Goal: Task Accomplishment & Management: Manage account settings

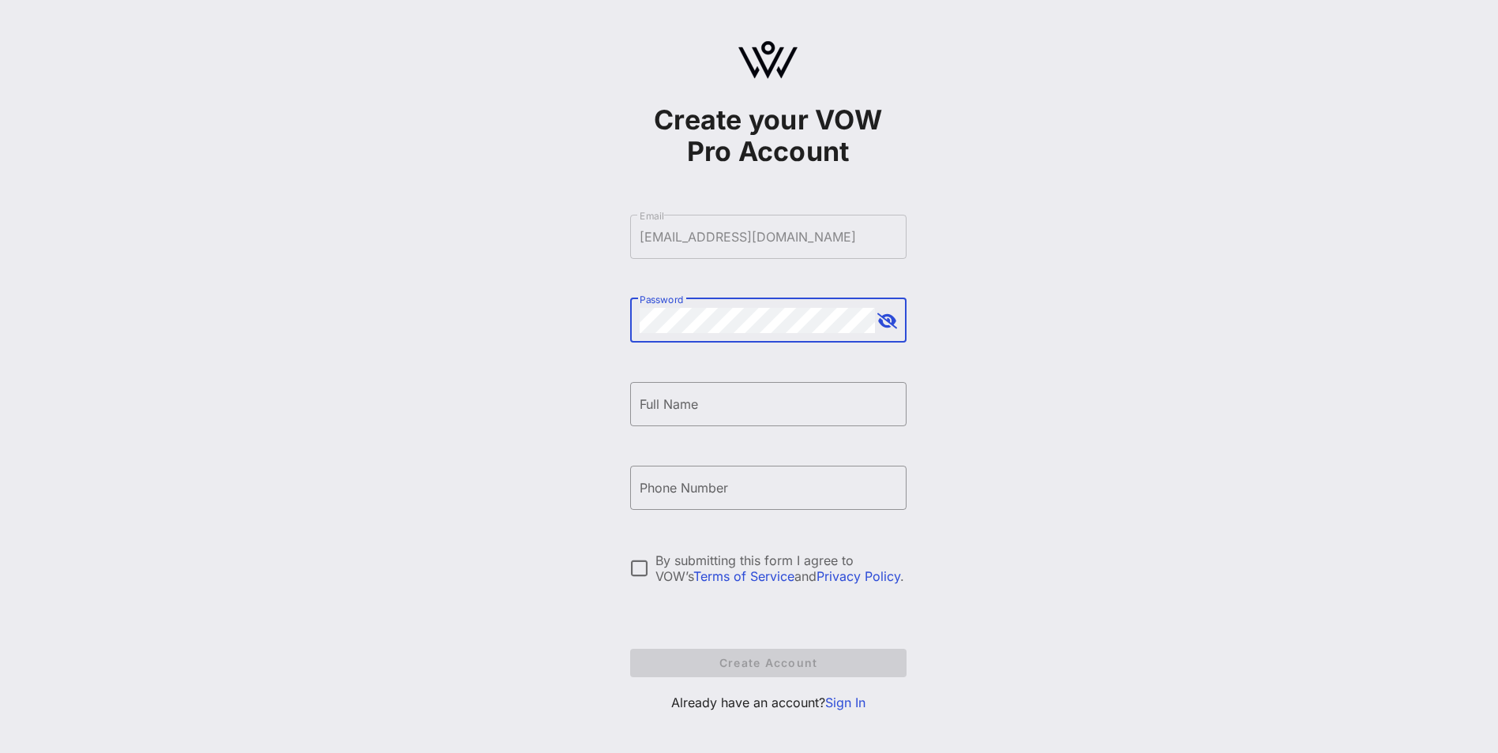
click at [837, 700] on link "Sign In" at bounding box center [845, 703] width 40 height 16
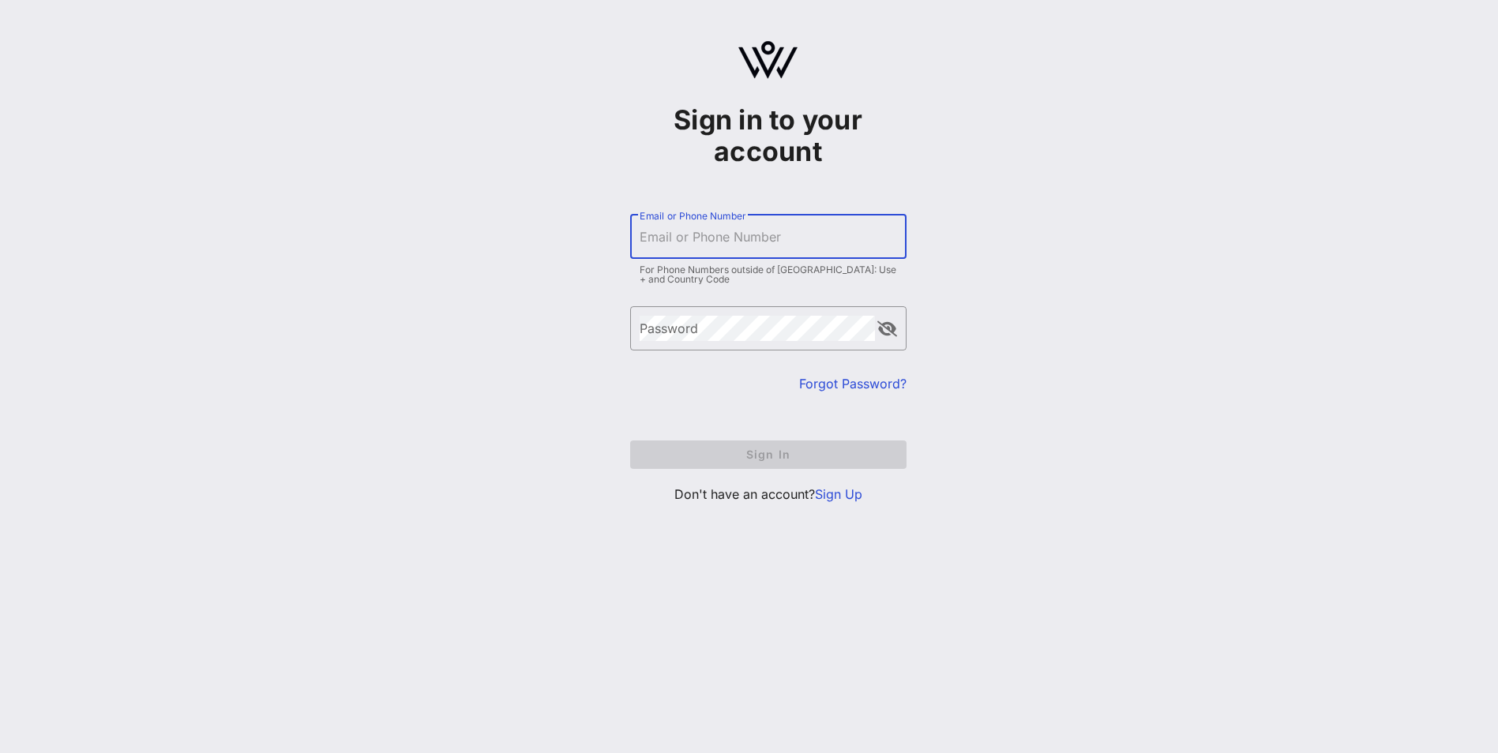
click at [754, 242] on input "Email or Phone Number" at bounding box center [768, 236] width 257 height 25
type input "[EMAIL_ADDRESS][DOMAIN_NAME]"
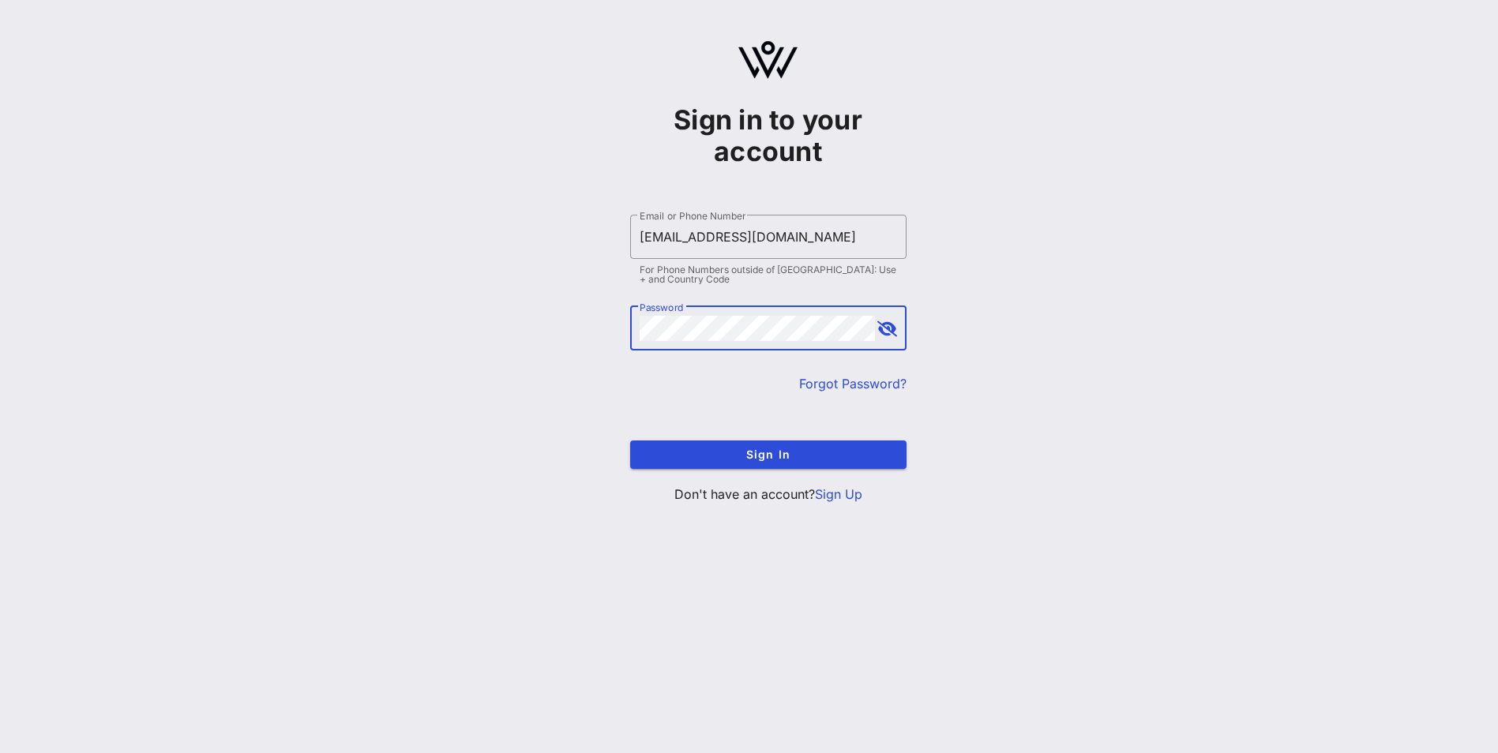
click at [630, 441] on button "Sign In" at bounding box center [768, 455] width 276 height 28
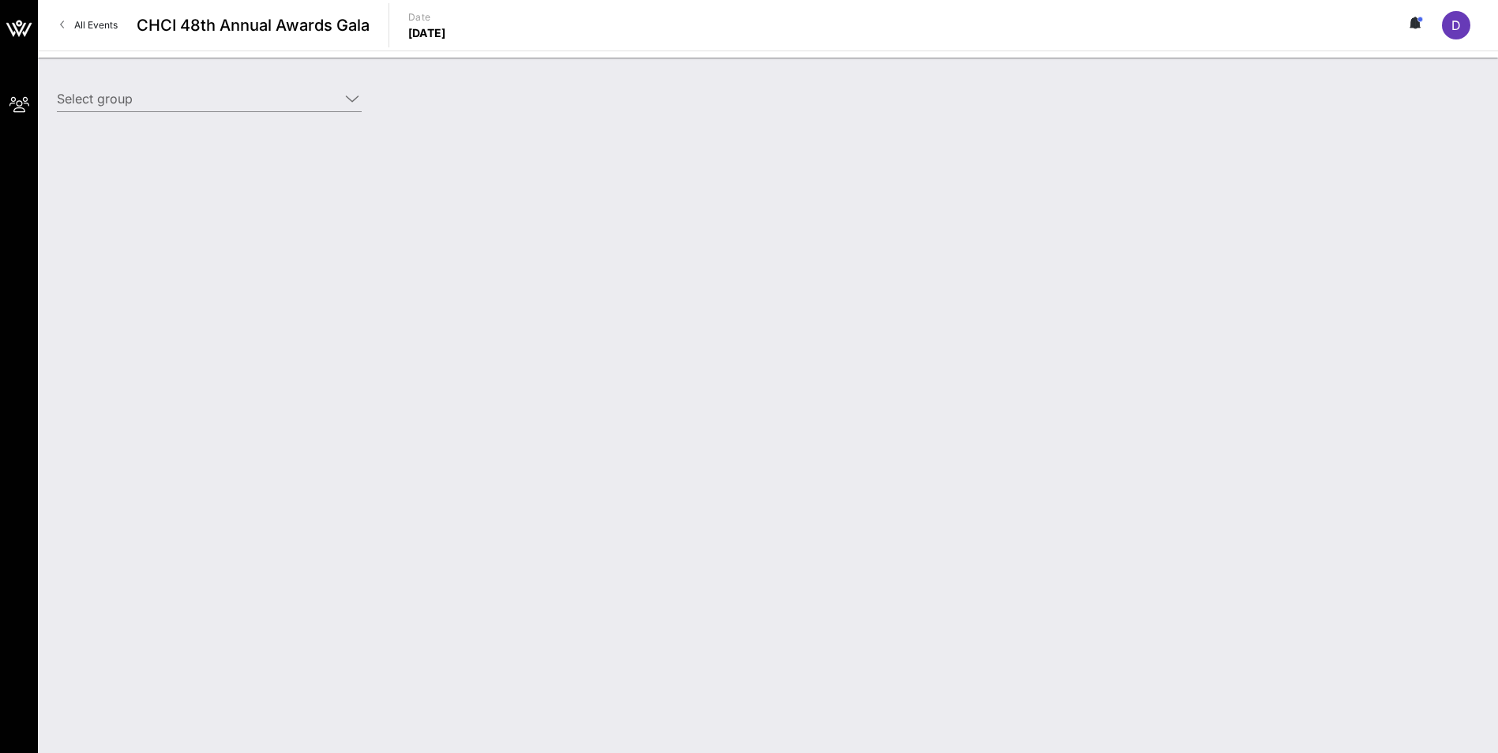
type input "Association of American Medical Colleges (AAMC) (Association of American Medica…"
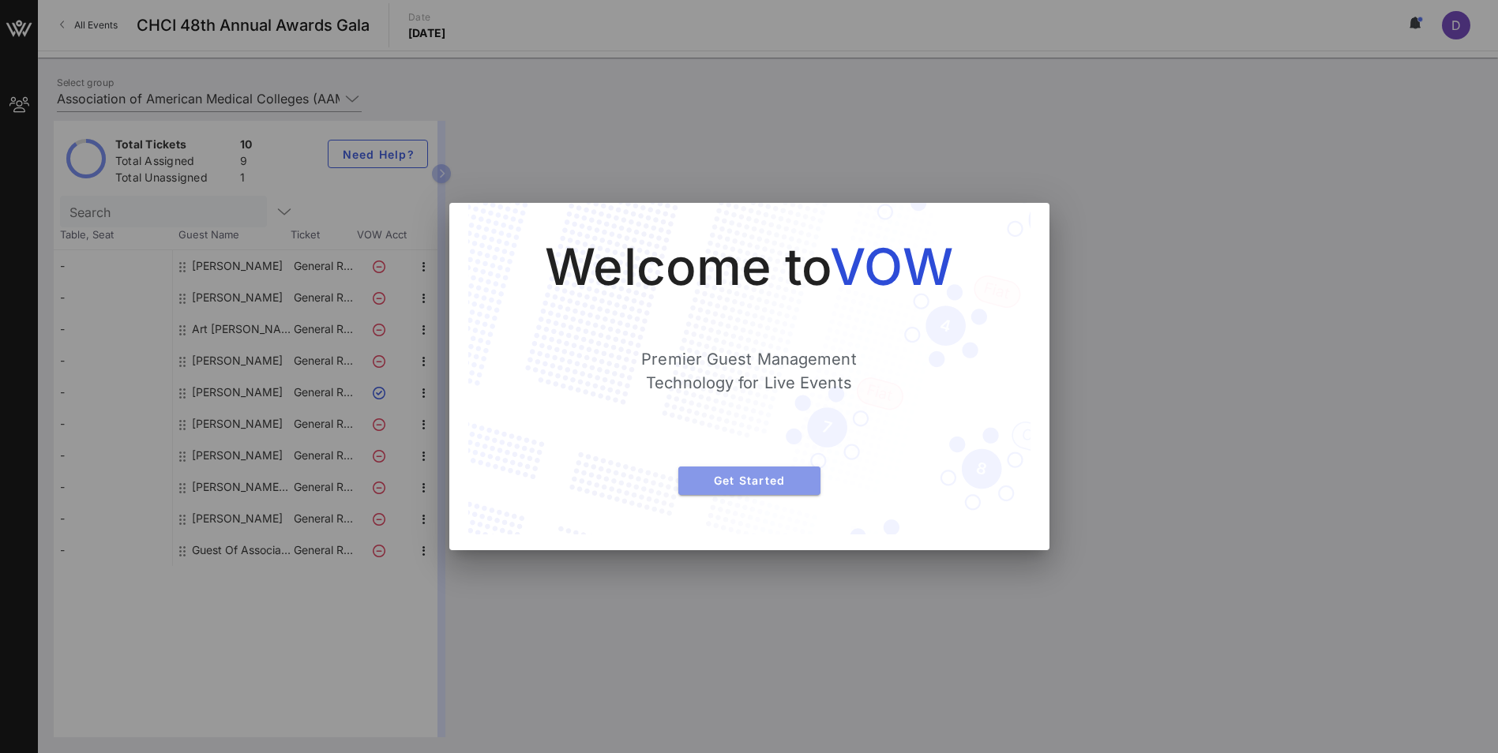
click at [779, 476] on span "Get Started" at bounding box center [749, 480] width 117 height 13
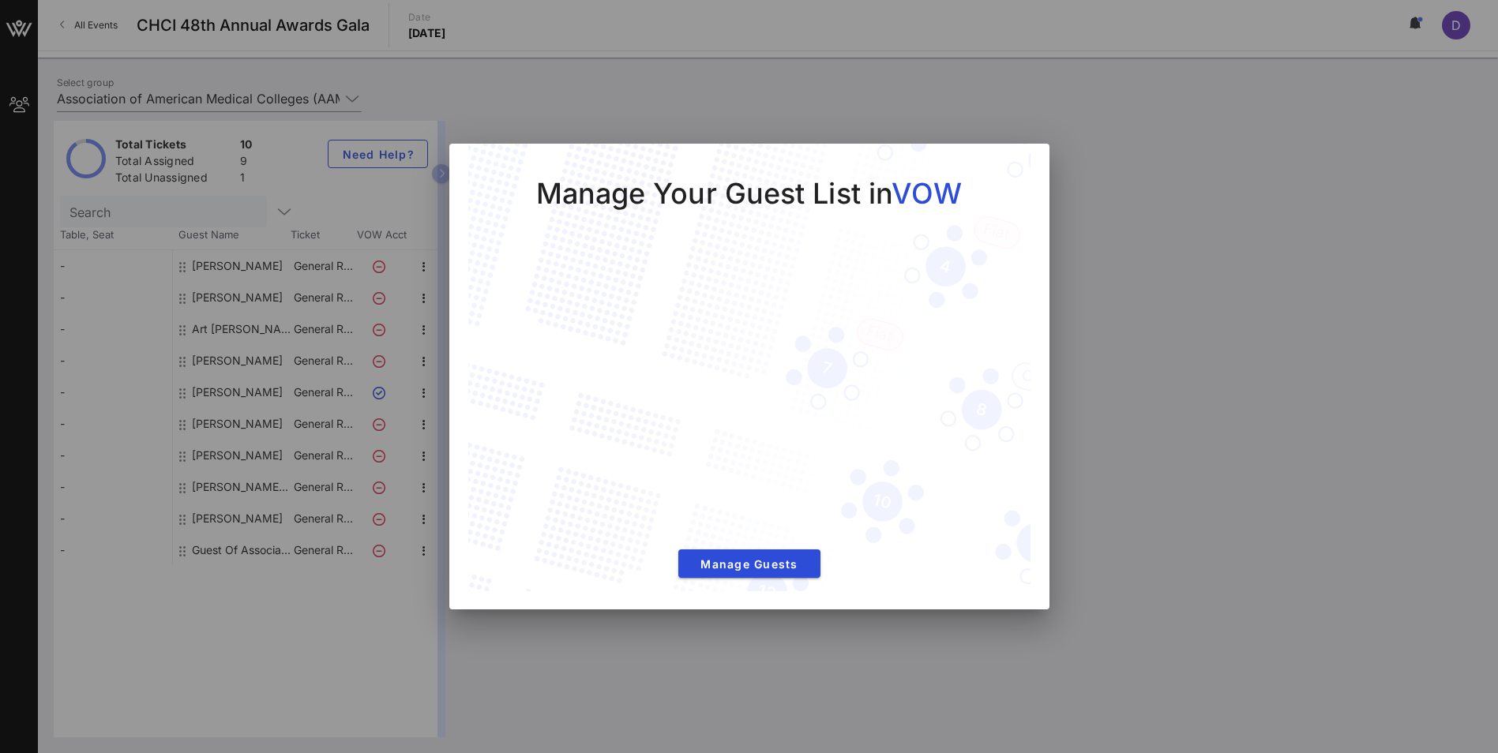
click at [193, 275] on div at bounding box center [749, 376] width 1498 height 753
click at [801, 565] on span "Manage Guests" at bounding box center [749, 563] width 117 height 13
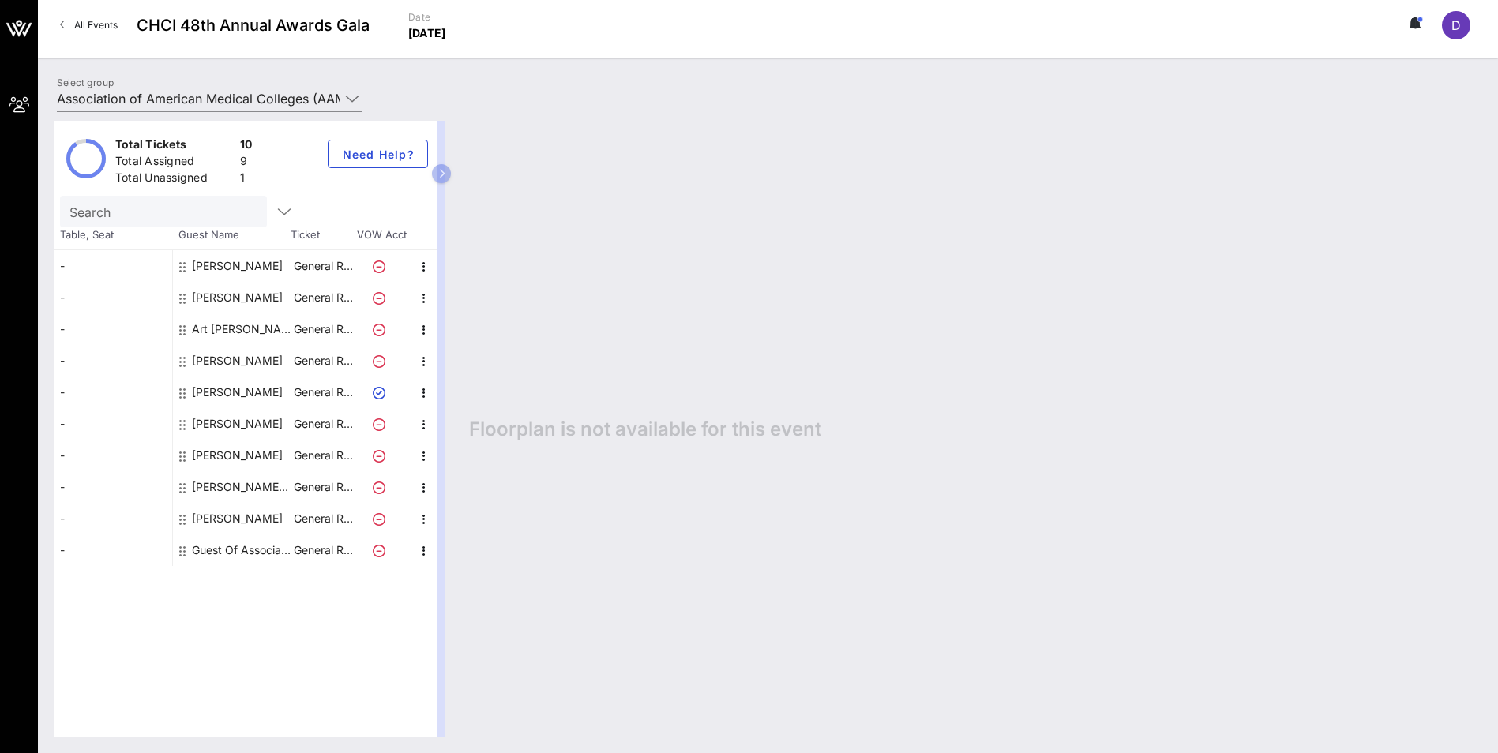
click at [221, 265] on div "[PERSON_NAME]" at bounding box center [237, 266] width 91 height 32
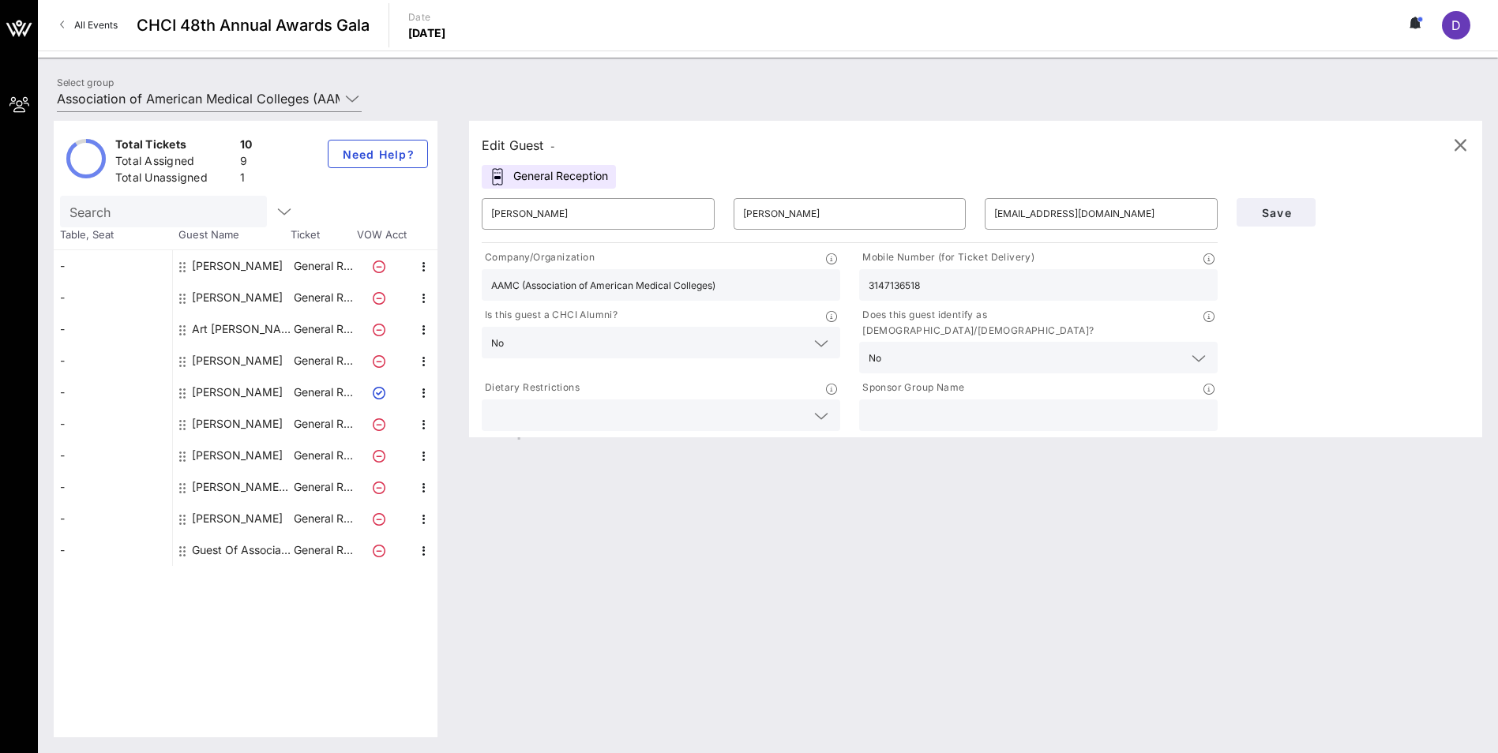
click at [376, 270] on icon at bounding box center [379, 267] width 13 height 13
click at [239, 292] on div "[PERSON_NAME]" at bounding box center [237, 298] width 91 height 32
type input "[PERSON_NAME]"
type input "[EMAIL_ADDRESS][DOMAIN_NAME]"
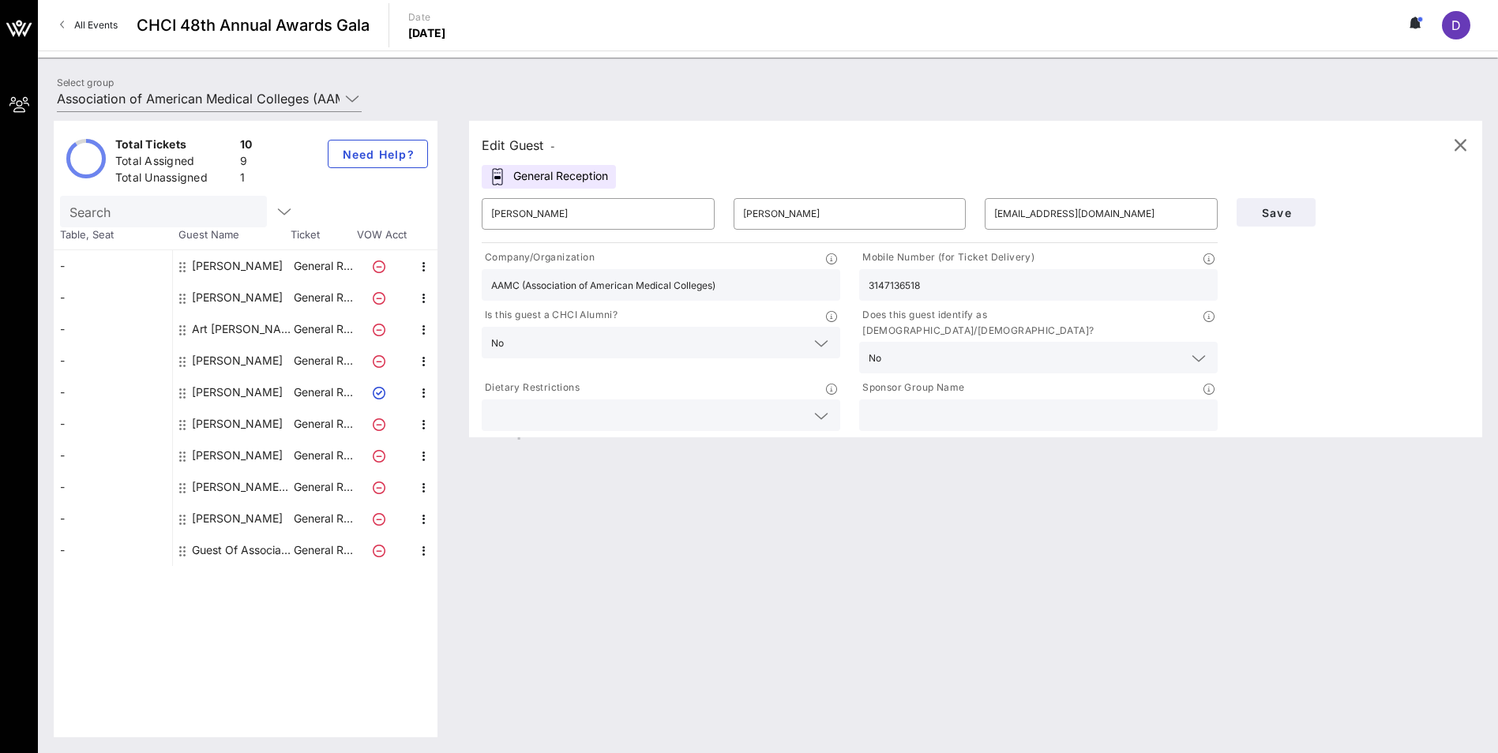
type input "3018060076"
click at [234, 328] on div "Art [PERSON_NAME] Association of American Medical Colleges (AAMC)" at bounding box center [241, 329] width 99 height 32
type input "[PERSON_NAME]"
type input "Association of American Medical Colleges (AAMC)"
type input "[EMAIL_ADDRESS][DOMAIN_NAME]"
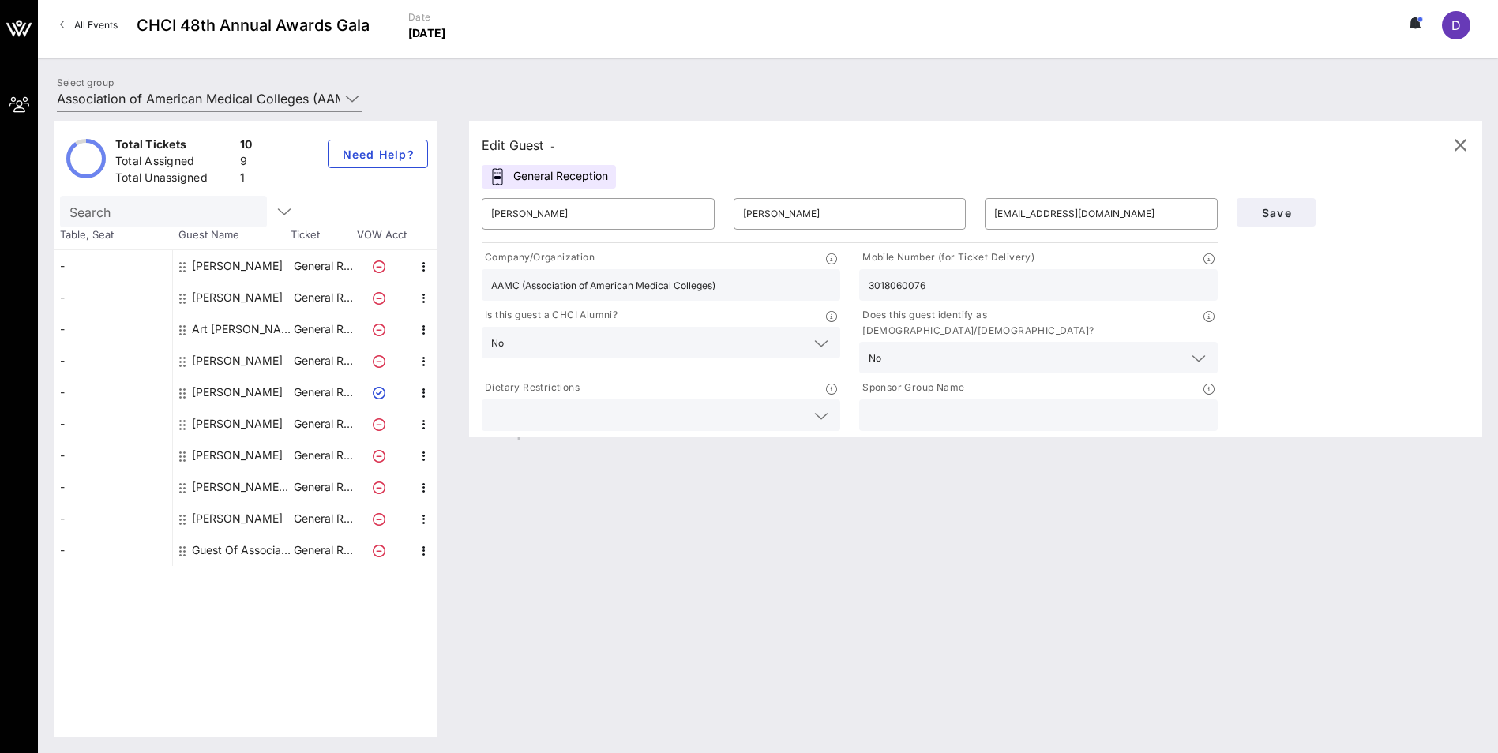
type input "[PERSON_NAME] University of Medicine and Science"
type input "[PHONE_NUMBER]"
drag, startPoint x: 735, startPoint y: 286, endPoint x: 445, endPoint y: 305, distance: 290.4
click at [445, 305] on div "Total Tickets 10 Total Assigned 9 Total Unassigned 1 Need Help? Search Table, S…" at bounding box center [768, 429] width 1428 height 617
type input "AAMC (Association of American Medical Colleges)"
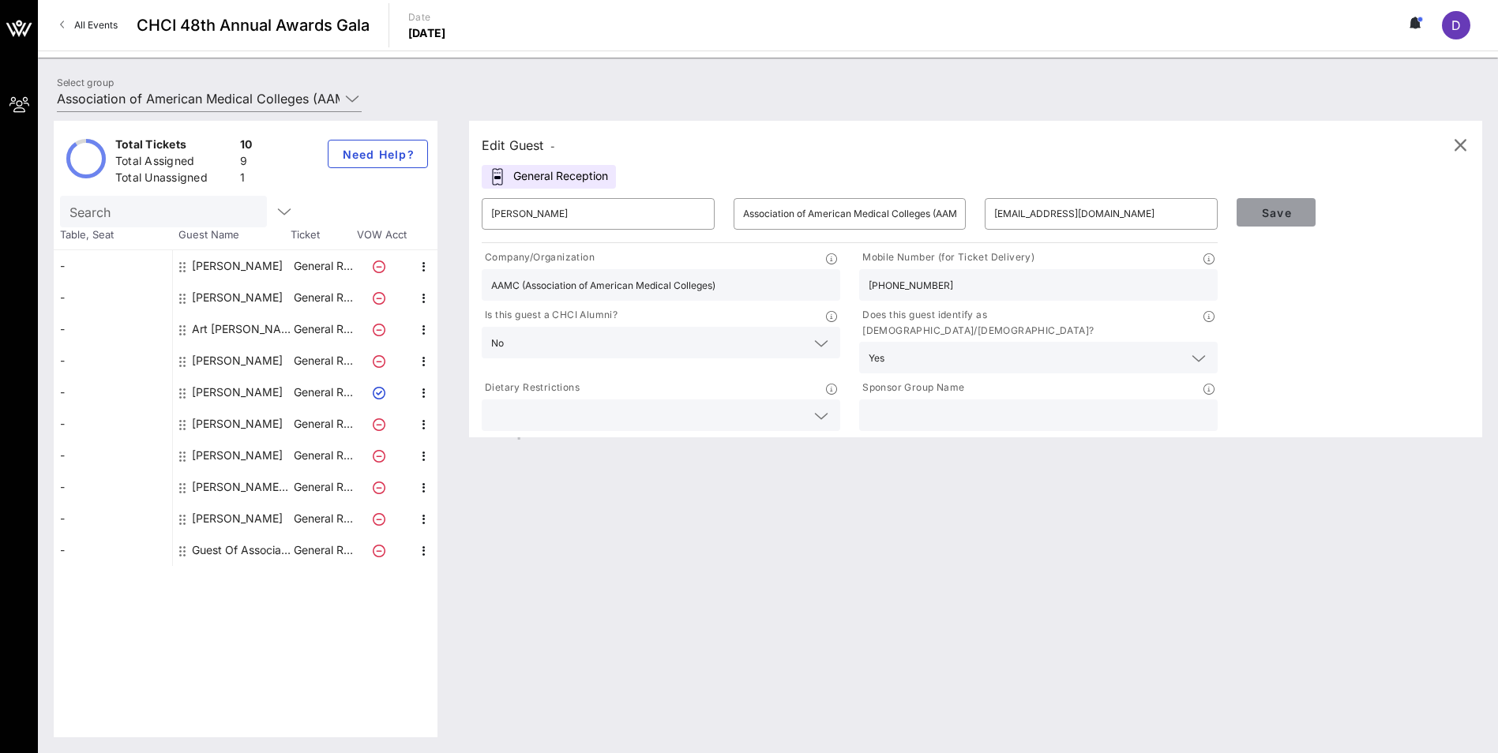
click at [1262, 211] on span "Save" at bounding box center [1276, 212] width 54 height 13
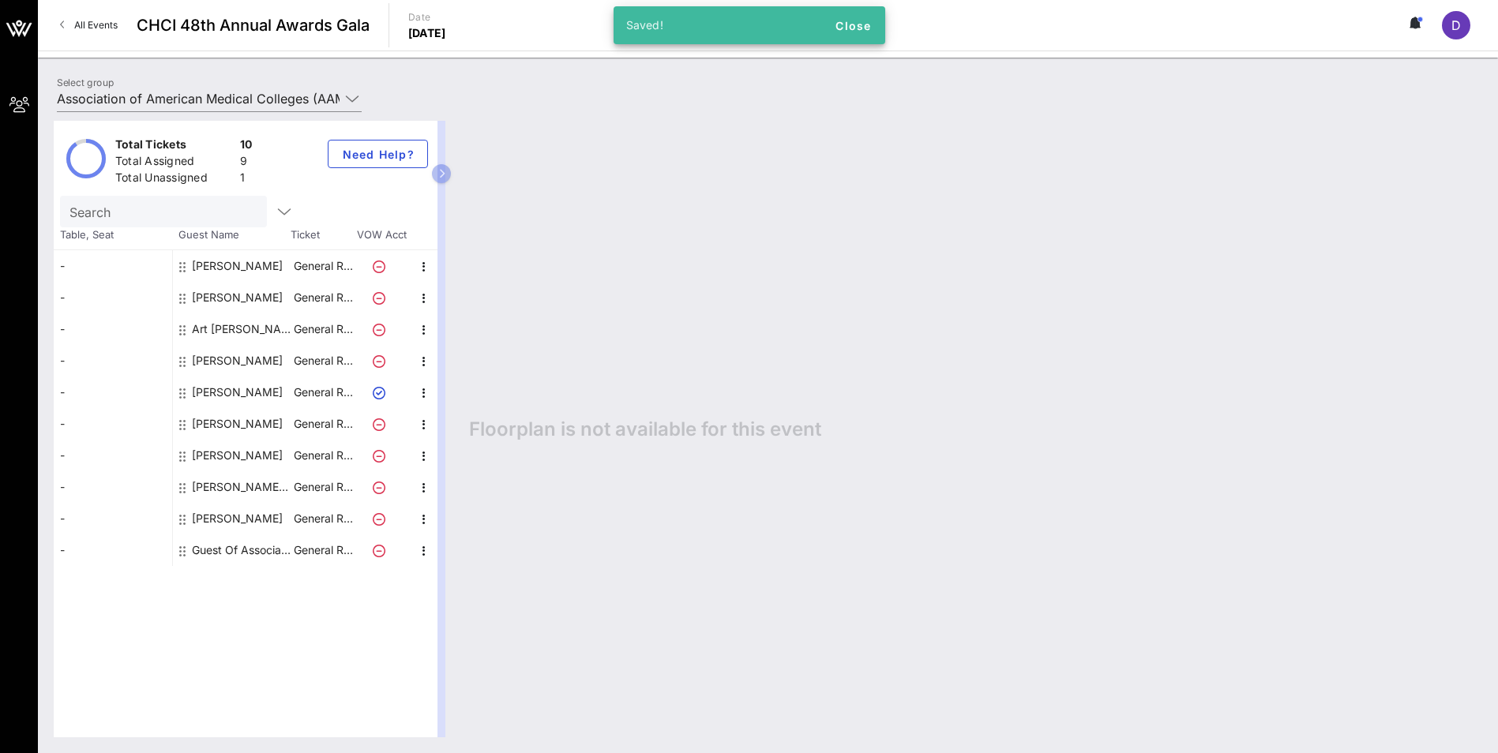
click at [216, 361] on div "[PERSON_NAME]" at bounding box center [237, 361] width 91 height 32
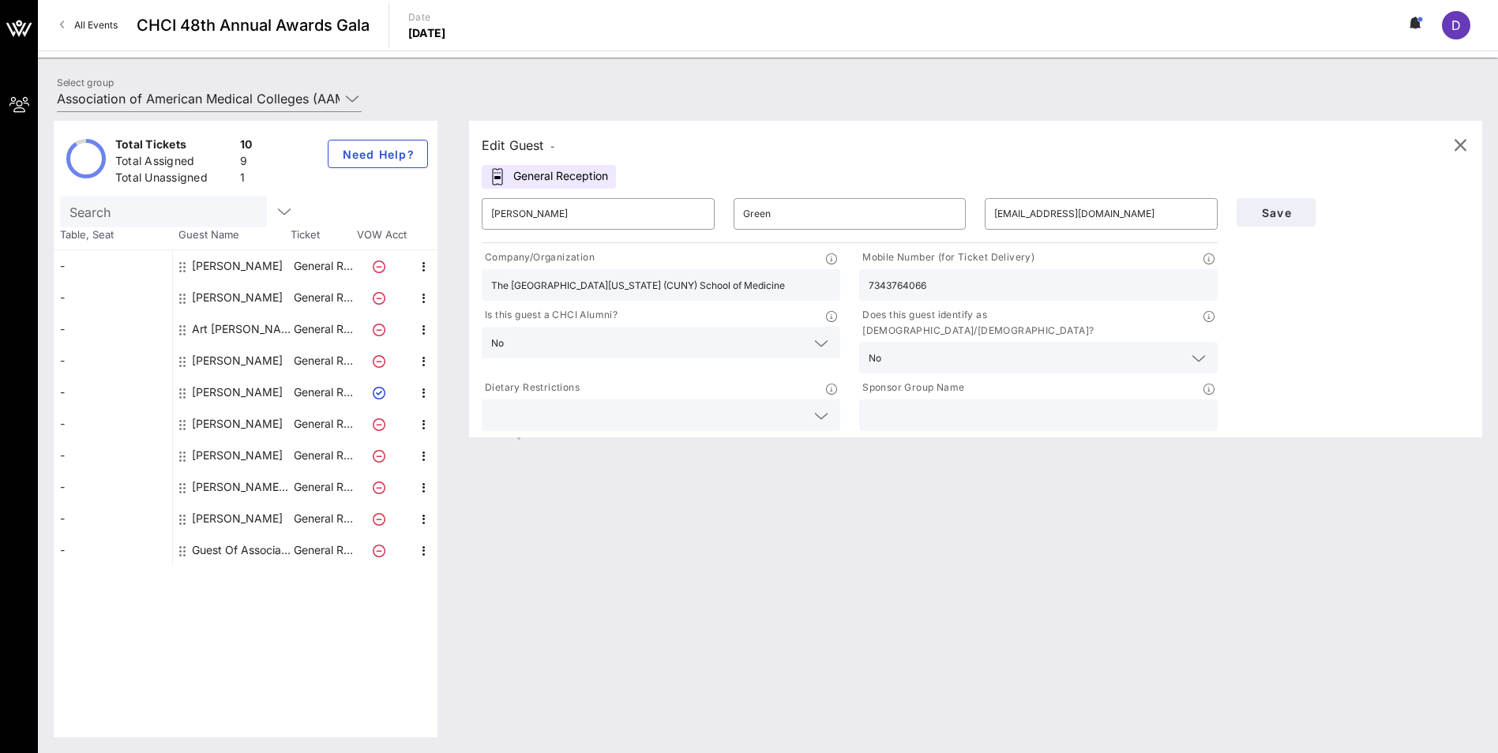
click at [687, 288] on input "The [GEOGRAPHIC_DATA][US_STATE] (CUNY) School of Medicine" at bounding box center [661, 285] width 340 height 21
type input "AAMC (Association of American Medical Colleges)"
click at [1268, 211] on span "Save" at bounding box center [1276, 212] width 54 height 13
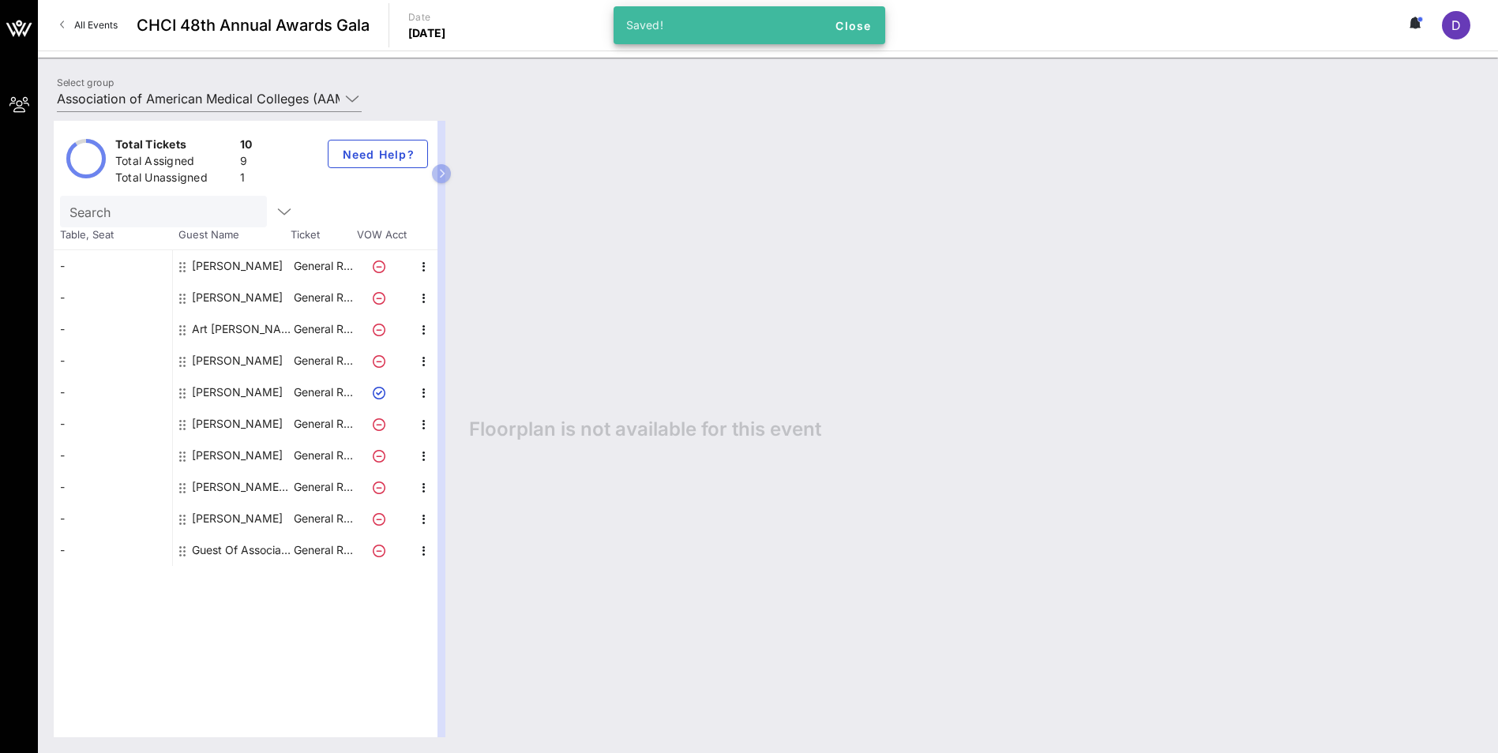
click at [226, 424] on div "[PERSON_NAME]" at bounding box center [237, 424] width 91 height 32
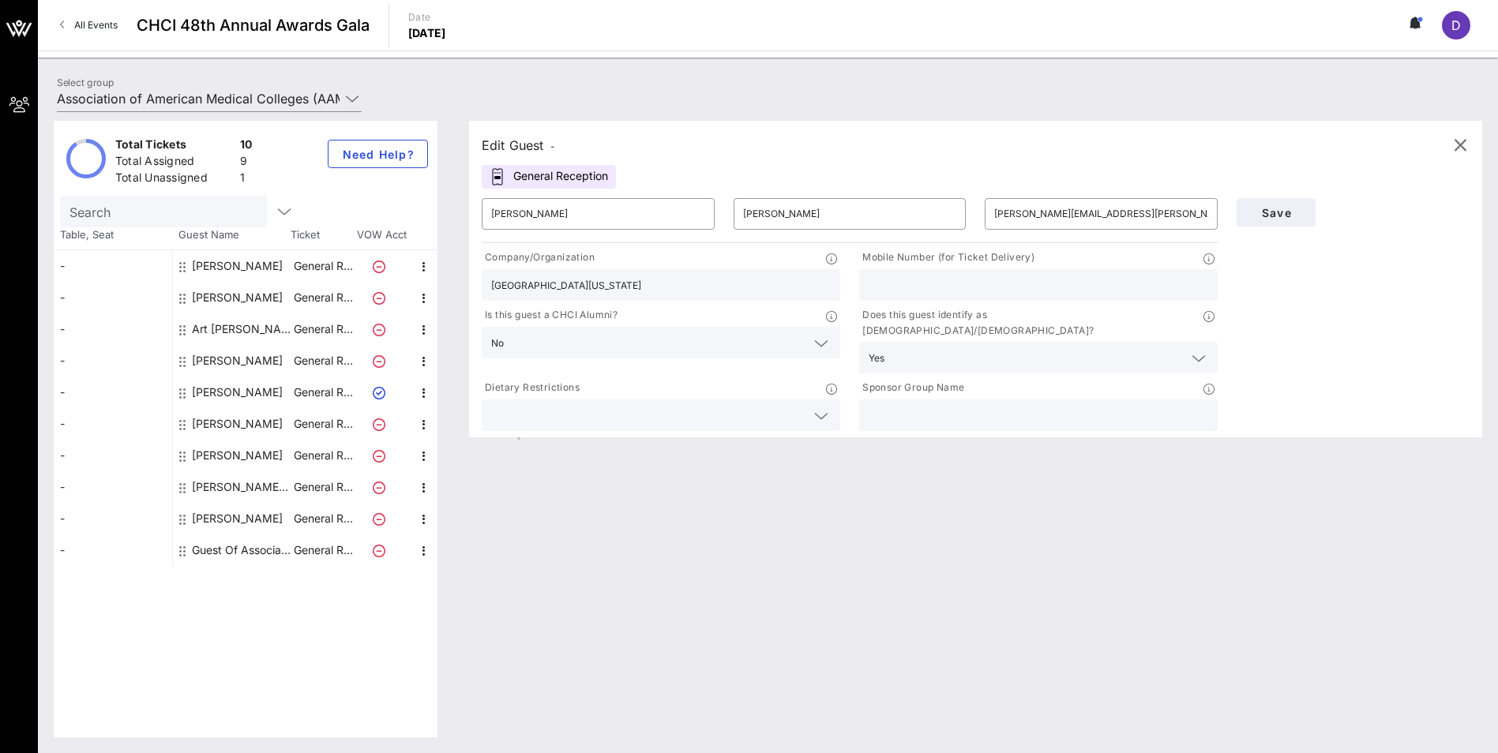
click at [691, 289] on input "[GEOGRAPHIC_DATA][US_STATE]" at bounding box center [661, 285] width 340 height 21
type input "AAMC (Association of American Medical Colleges)"
type input "4044414635"
click at [1272, 207] on span "Save" at bounding box center [1276, 212] width 54 height 13
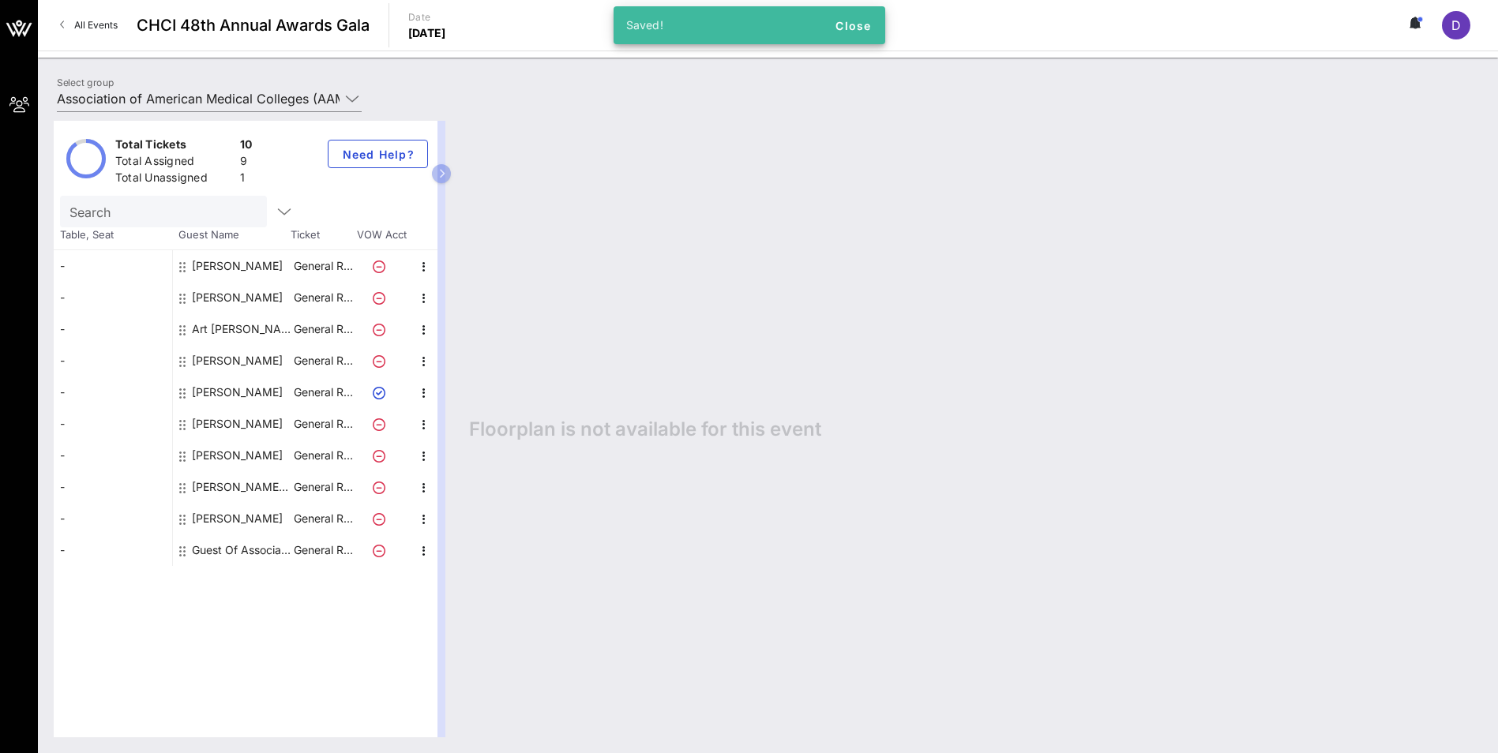
click at [215, 454] on div "[PERSON_NAME]" at bounding box center [237, 456] width 91 height 32
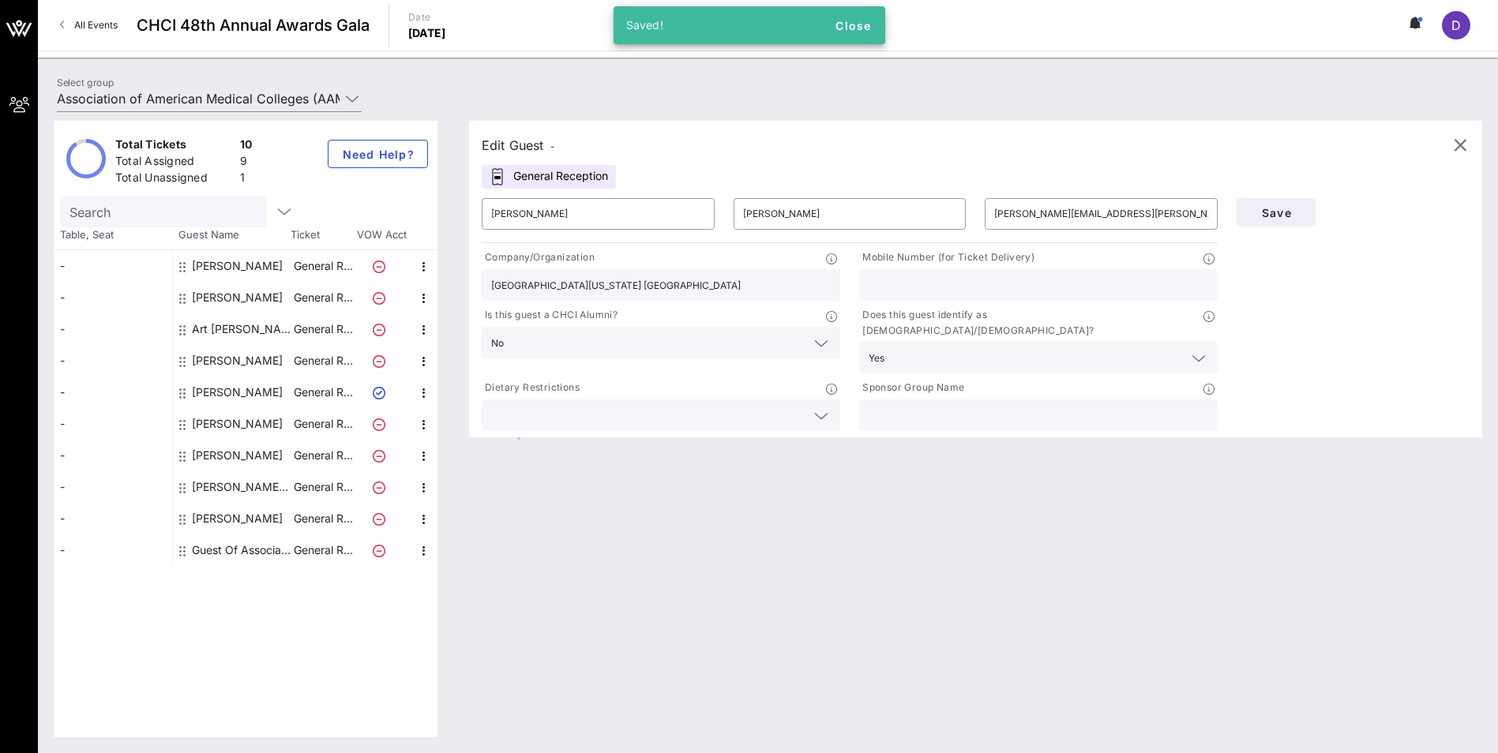
click at [527, 287] on input "[GEOGRAPHIC_DATA][US_STATE] [GEOGRAPHIC_DATA]" at bounding box center [661, 285] width 340 height 21
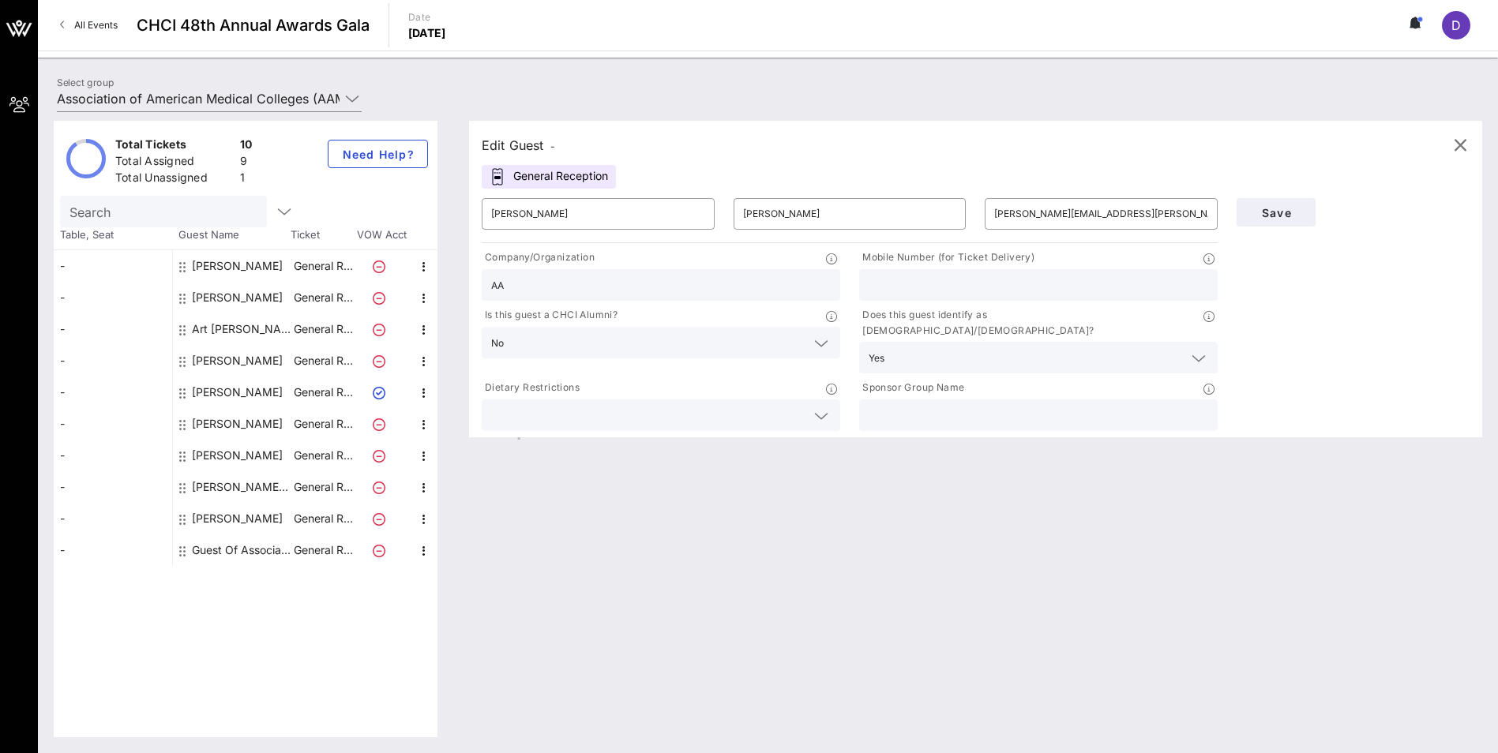
type input "AAMC (Association of American Medical Colleges)"
type input "4044414635"
click at [1276, 212] on span "Save" at bounding box center [1276, 212] width 54 height 13
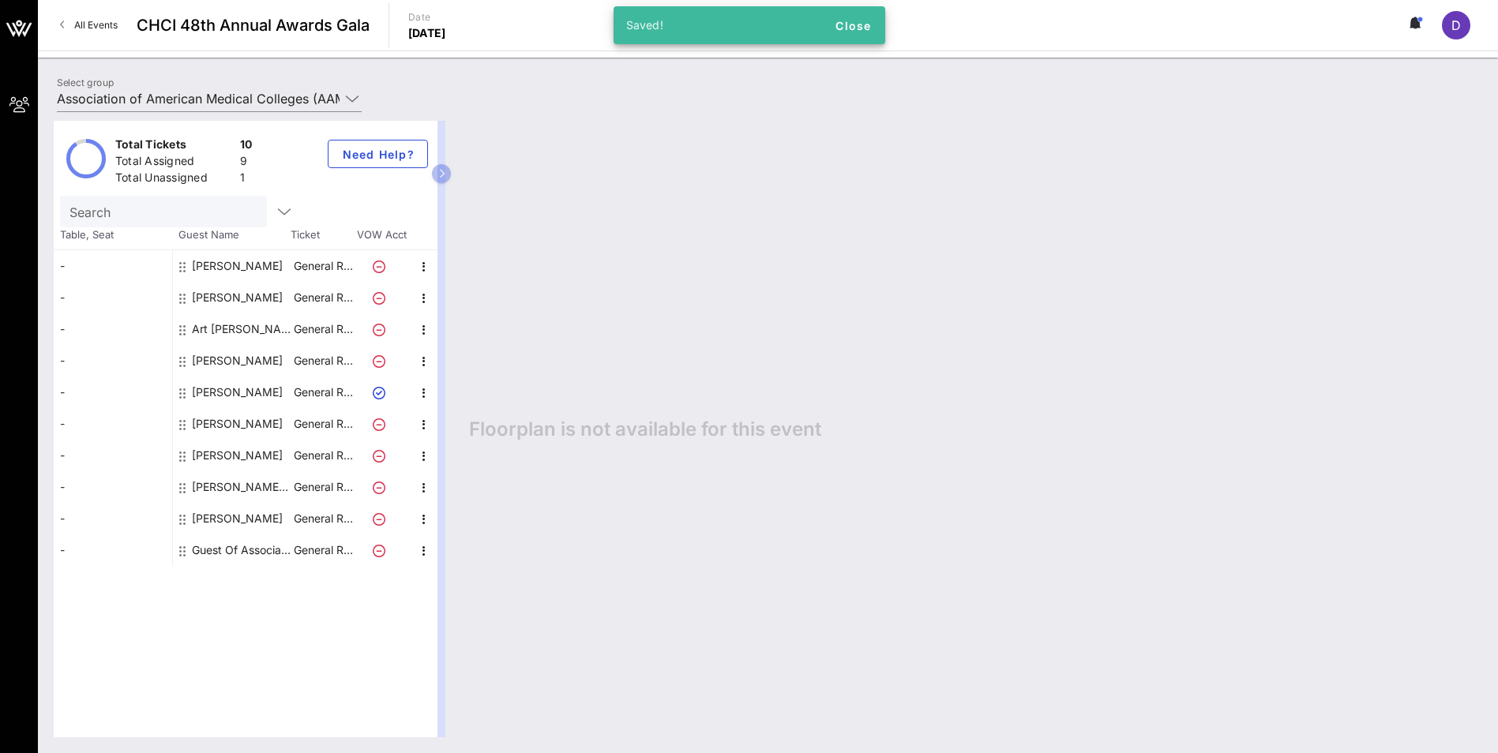
click at [226, 482] on div "[PERSON_NAME]-[PERSON_NAME]" at bounding box center [241, 487] width 99 height 32
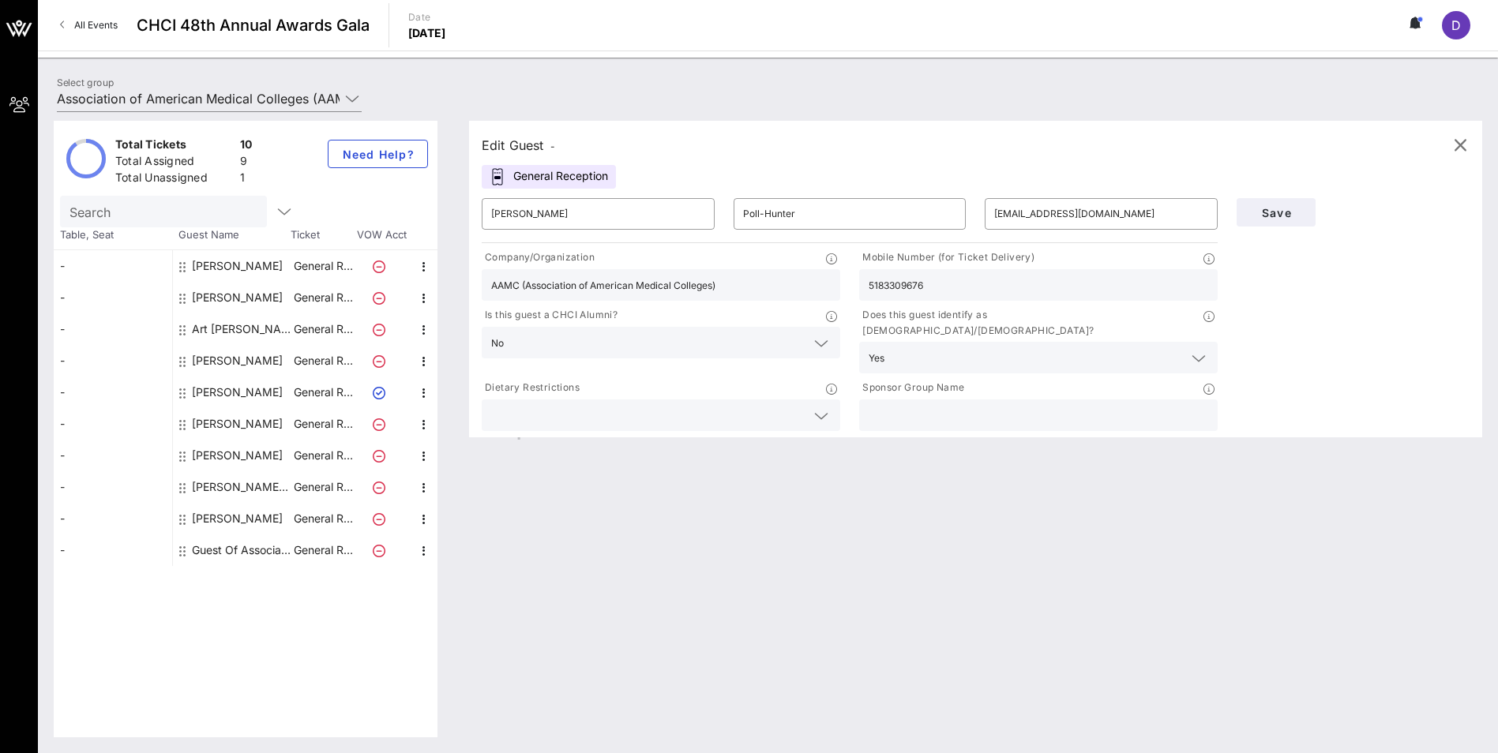
click at [218, 515] on div "[PERSON_NAME]" at bounding box center [237, 519] width 91 height 32
type input "[PERSON_NAME]"
type input "[EMAIL_ADDRESS][DOMAIN_NAME]"
type input "[PERSON_NAME][GEOGRAPHIC_DATA]"
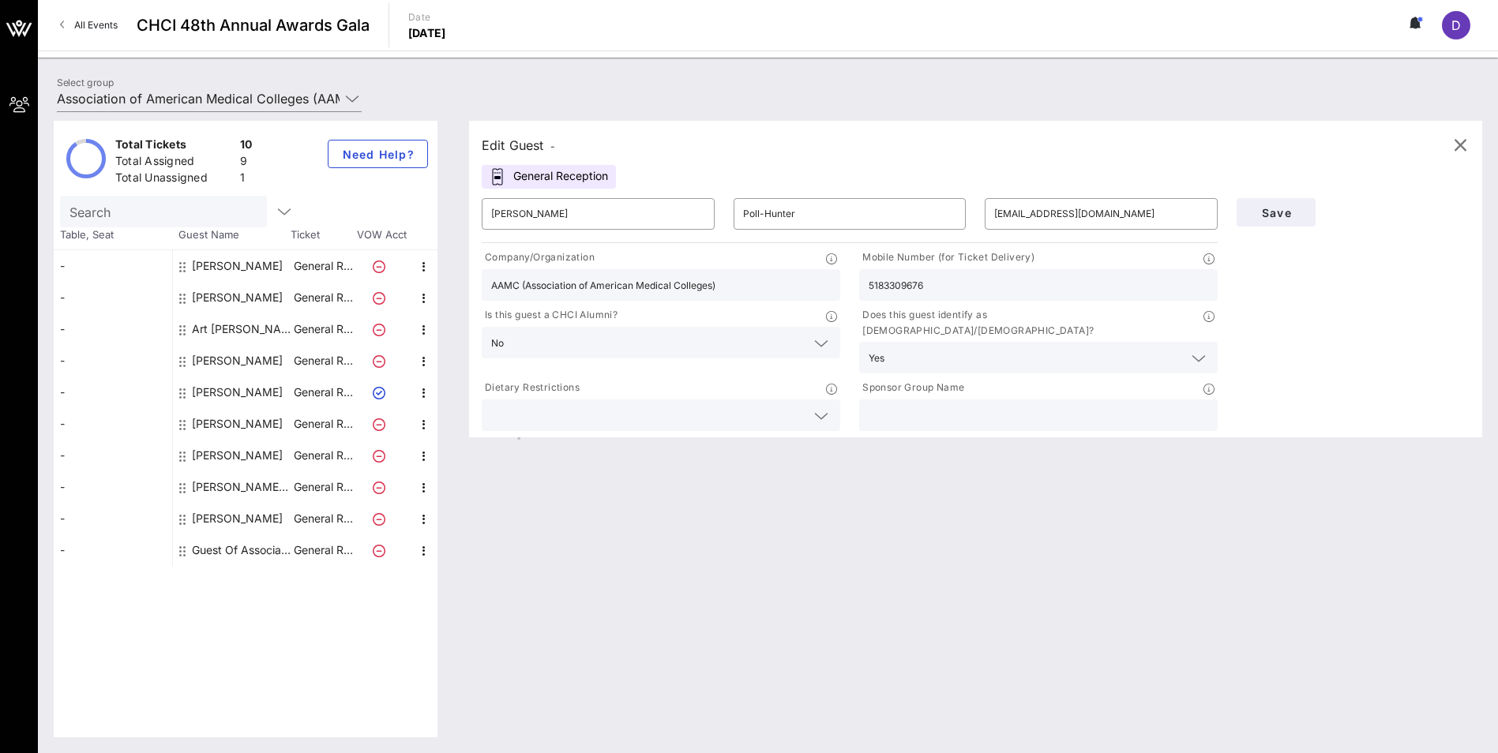
type input "7875653736"
click at [558, 279] on input "[PERSON_NAME][GEOGRAPHIC_DATA]" at bounding box center [661, 285] width 340 height 21
type input "AAMC (Association of American Medical Colleges)"
click at [1299, 211] on span "Save" at bounding box center [1276, 212] width 54 height 13
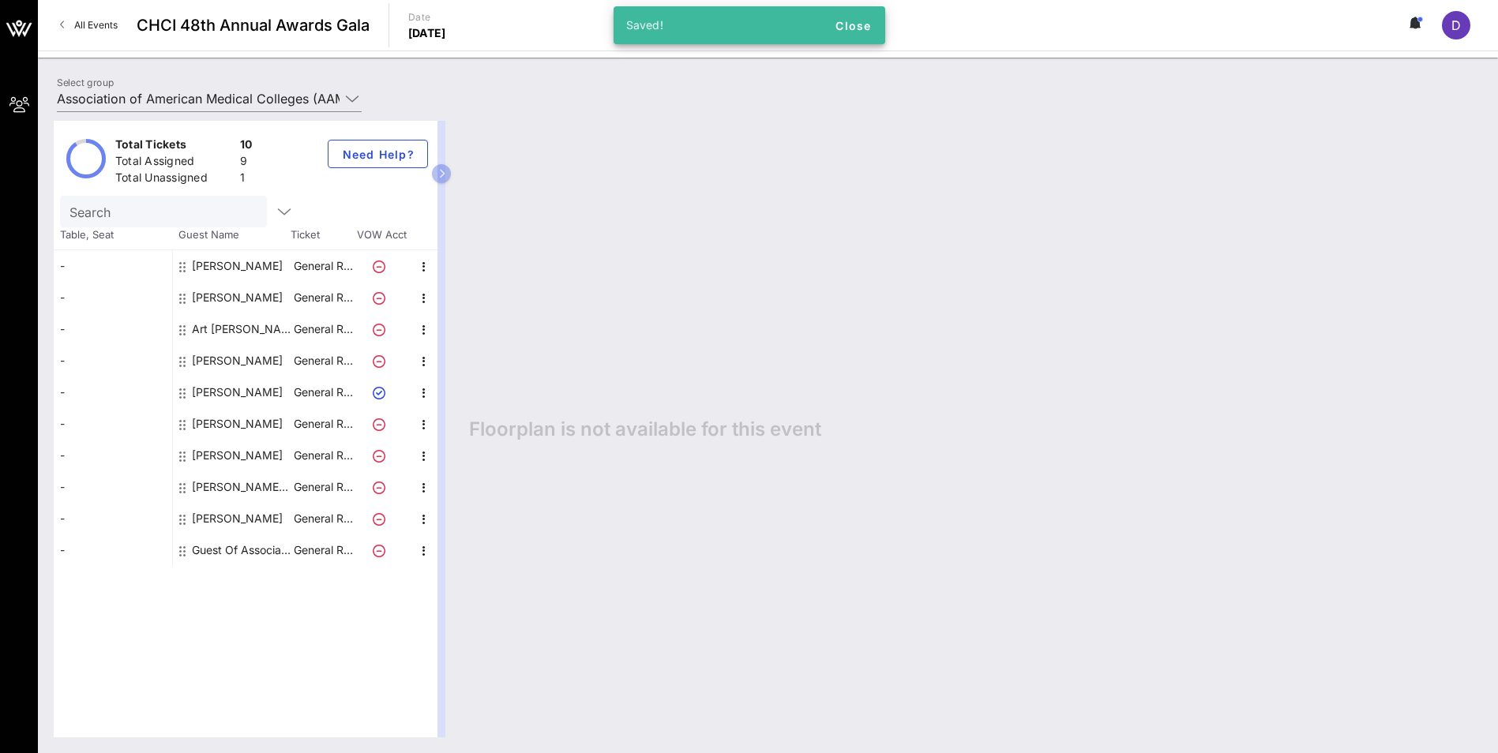
click at [220, 509] on div "[PERSON_NAME]" at bounding box center [237, 519] width 91 height 32
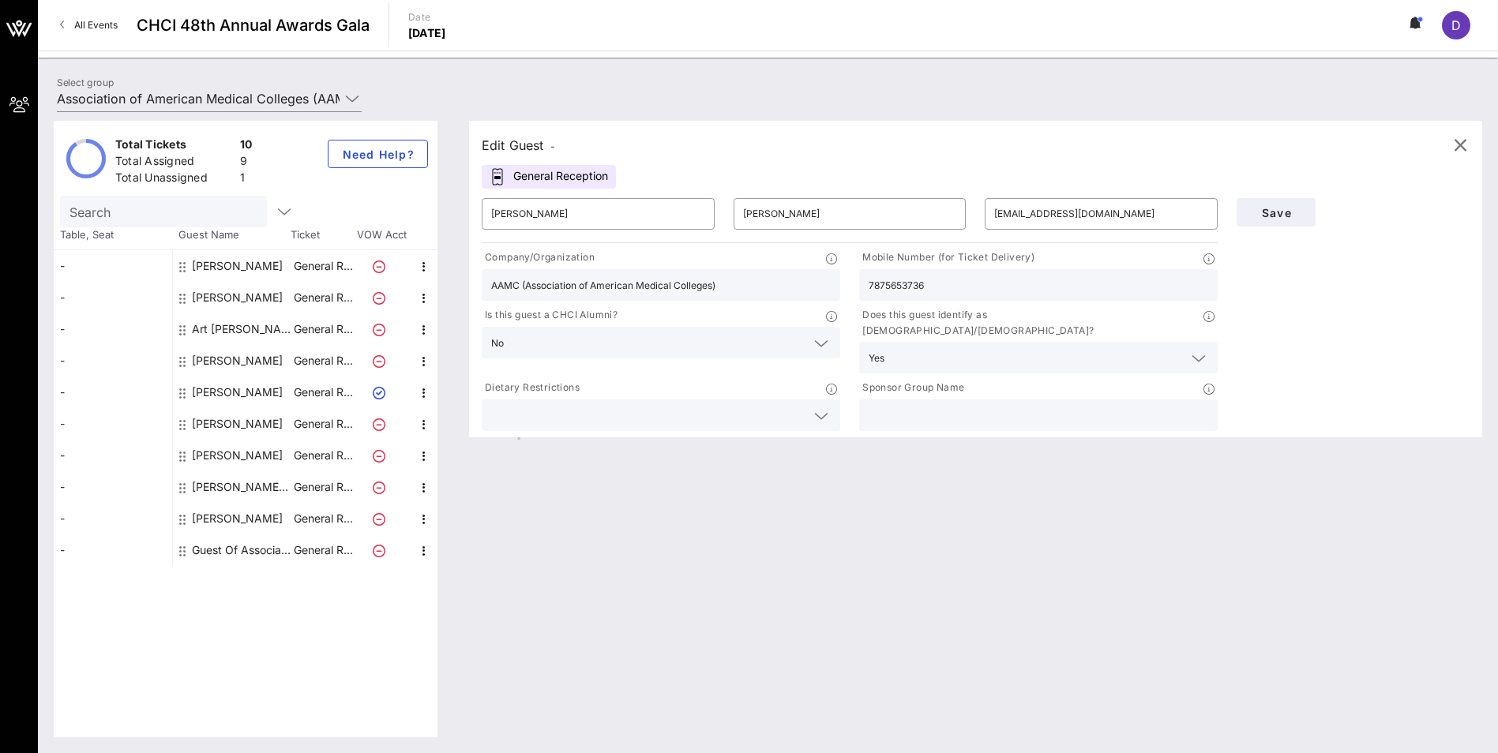
click at [244, 551] on div "Guest Of Association of American Medical Colleges (AAMC)" at bounding box center [241, 551] width 99 height 32
type input "Guest Of"
type input "Association of American Medical Colleges (AAMC)"
click at [239, 550] on div "Guest Of Association of American Medical Colleges (AAMC)" at bounding box center [241, 551] width 99 height 32
click at [238, 264] on div "[PERSON_NAME]" at bounding box center [237, 266] width 91 height 32
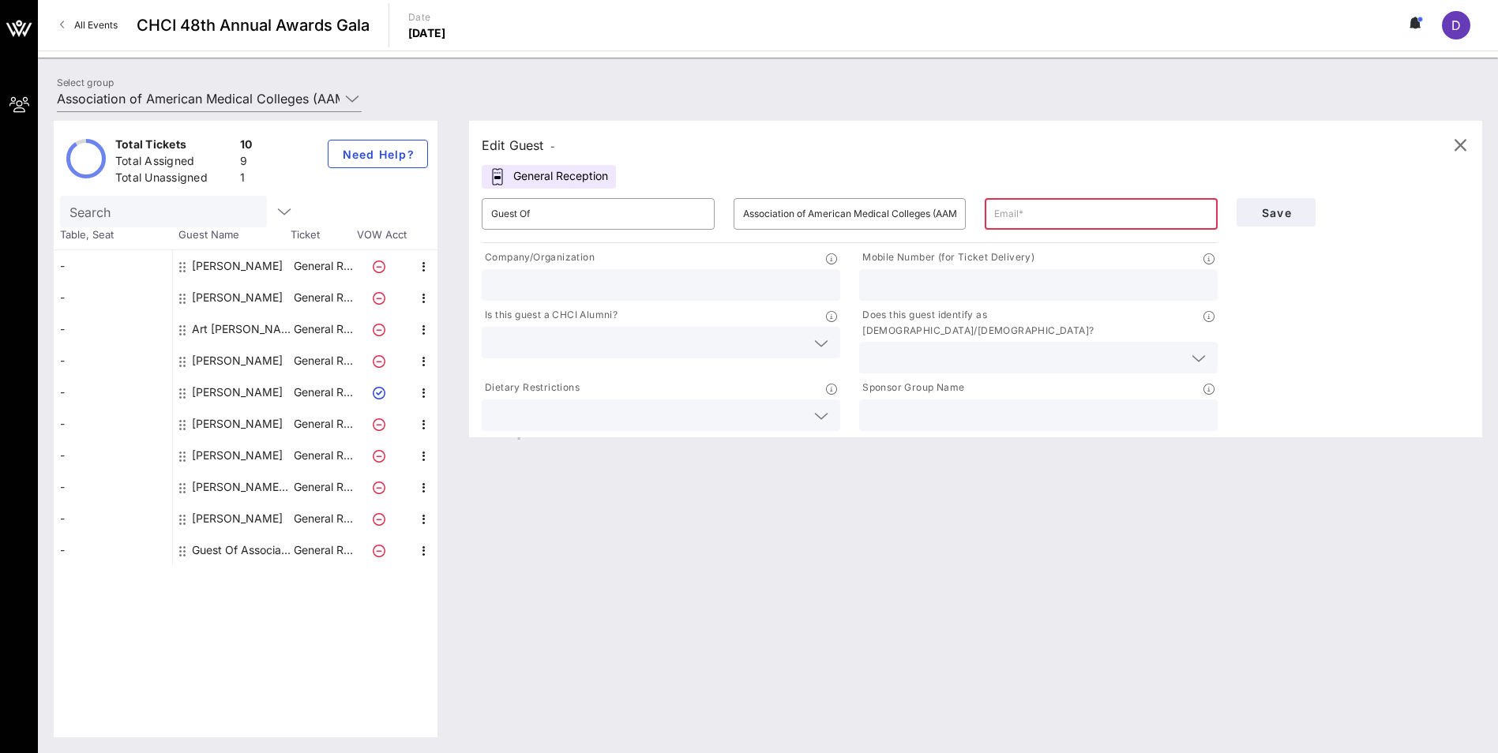
type input "[PERSON_NAME]"
type input "[EMAIL_ADDRESS][DOMAIN_NAME]"
type input "AAMC (Association of American Medical Colleges)"
type input "3147136518"
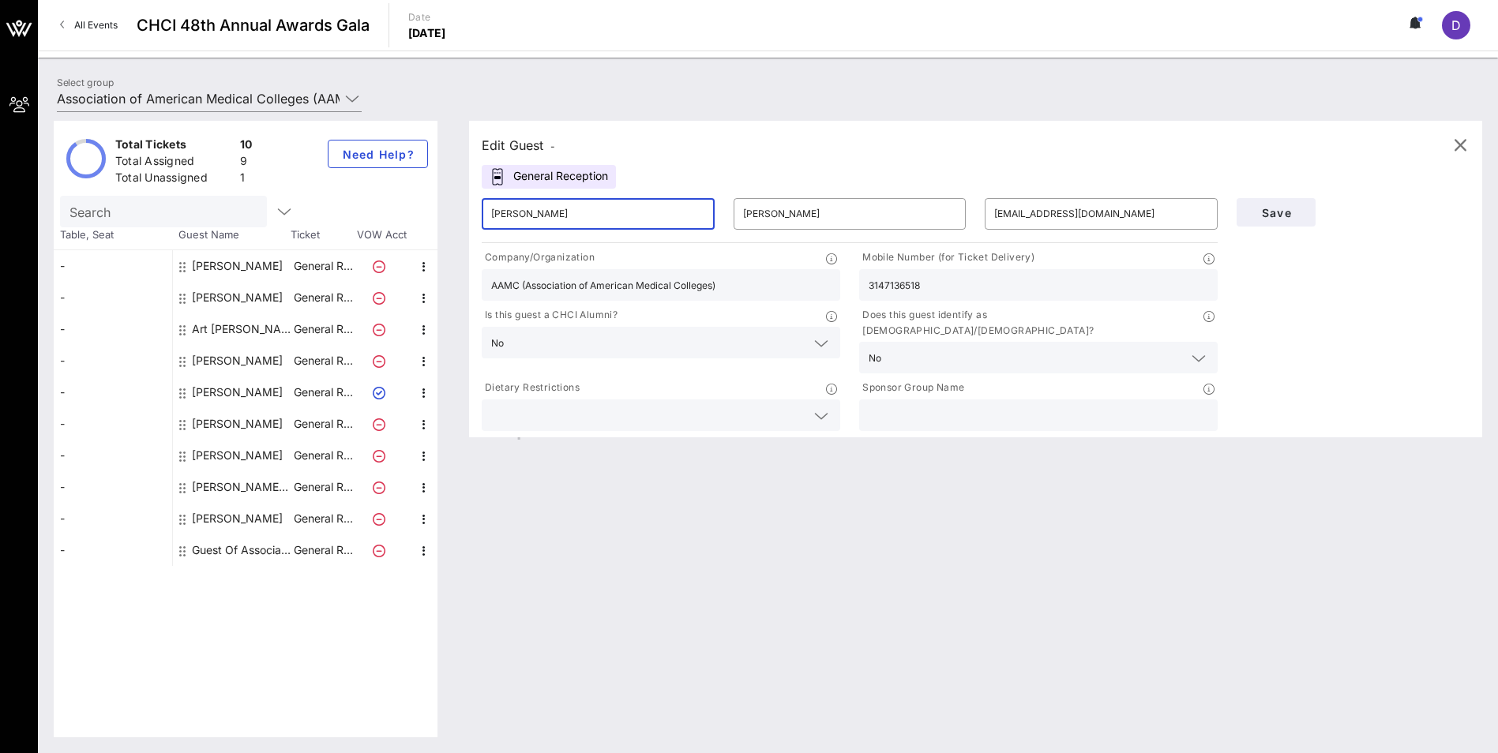
drag, startPoint x: 579, startPoint y: 211, endPoint x: 295, endPoint y: 210, distance: 284.3
click at [295, 210] on div "Total Tickets 10 Total Assigned 9 Total Unassigned 1 Need Help? Search Table, S…" at bounding box center [768, 429] width 1428 height 617
type input "[PERSON_NAME]"
click at [775, 214] on input "[PERSON_NAME]" at bounding box center [850, 213] width 214 height 25
type input "[PERSON_NAME]"
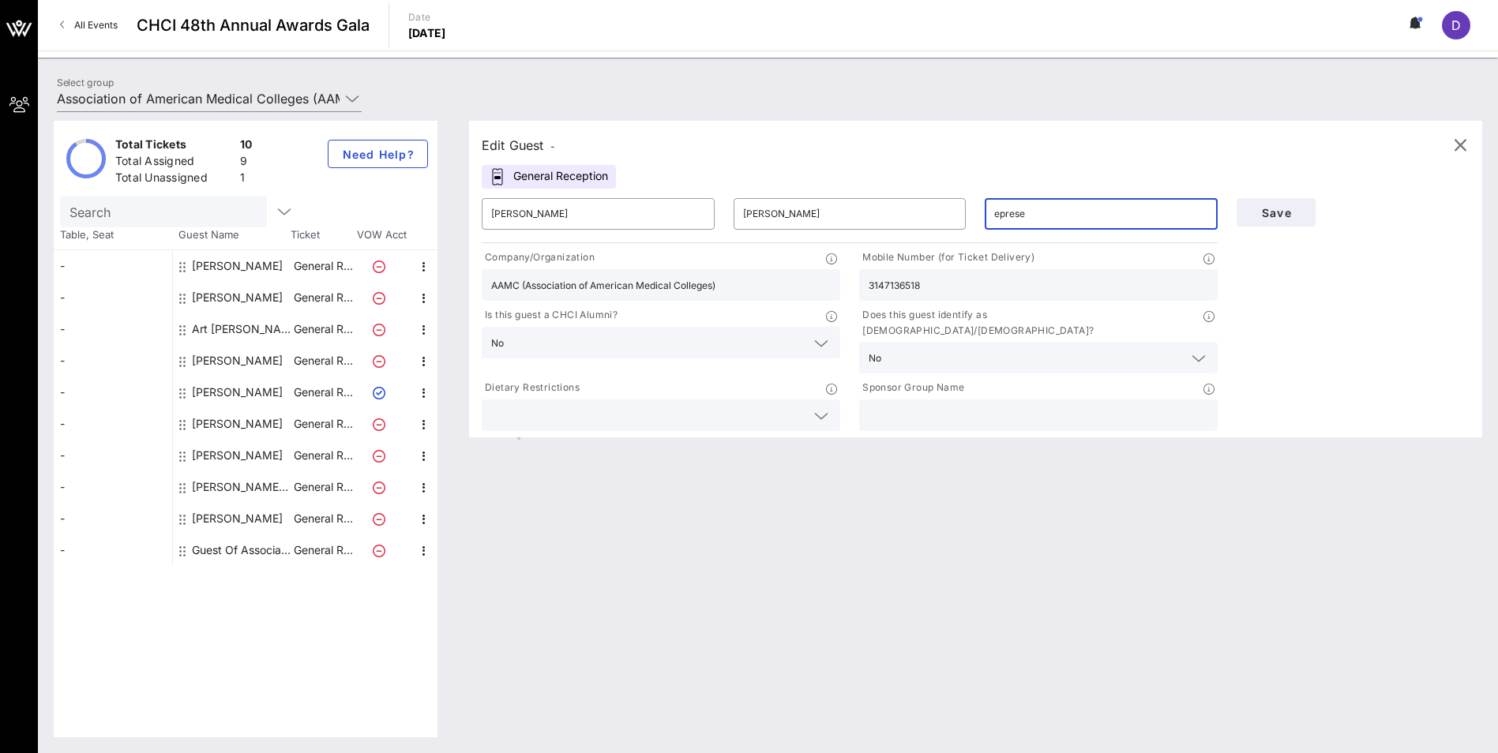
type input "[EMAIL_ADDRESS][DOMAIN_NAME]"
drag, startPoint x: 932, startPoint y: 283, endPoint x: 726, endPoint y: 271, distance: 205.6
click at [726, 271] on div "Company/Organization AAMC (Association of American Medical Colleges) Mobile Num…" at bounding box center [849, 340] width 755 height 188
type input "8134492881"
click at [1270, 214] on span "Save" at bounding box center [1276, 212] width 54 height 13
